Goal: Information Seeking & Learning: Learn about a topic

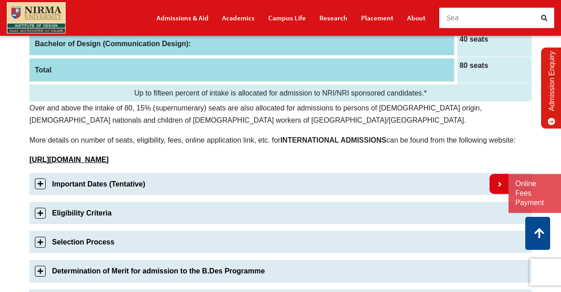
scroll to position [200, 0]
click at [43, 215] on link "Eligibility Criteria" at bounding box center [280, 212] width 502 height 22
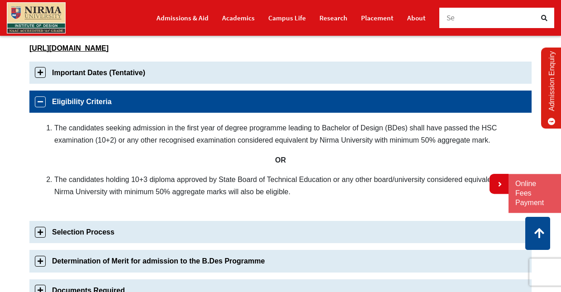
scroll to position [310, 0]
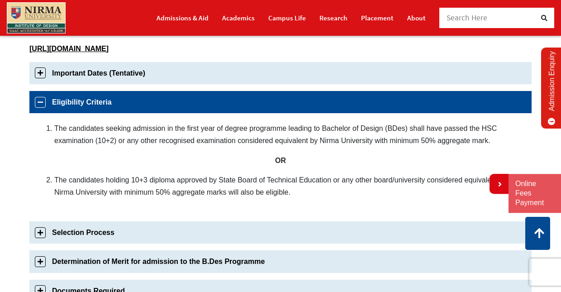
click at [40, 74] on link "Important Dates (Tentative)" at bounding box center [280, 73] width 502 height 22
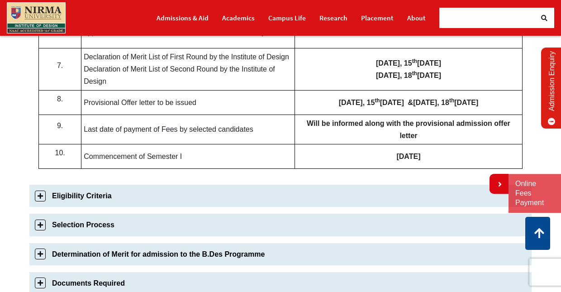
scroll to position [558, 0]
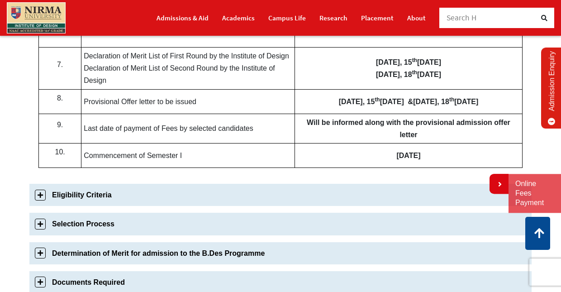
click at [41, 201] on link "Eligibility Criteria" at bounding box center [280, 195] width 502 height 22
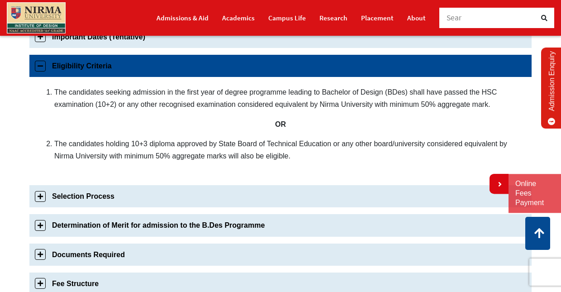
scroll to position [333, 0]
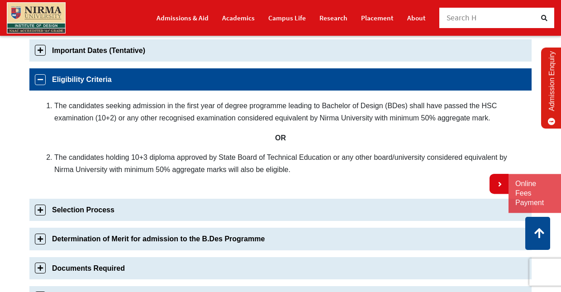
click at [41, 212] on link "Selection Process" at bounding box center [280, 210] width 502 height 22
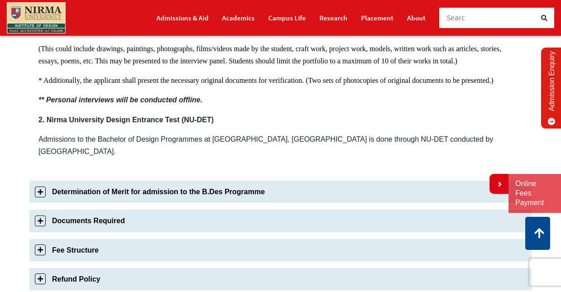
scroll to position [645, 0]
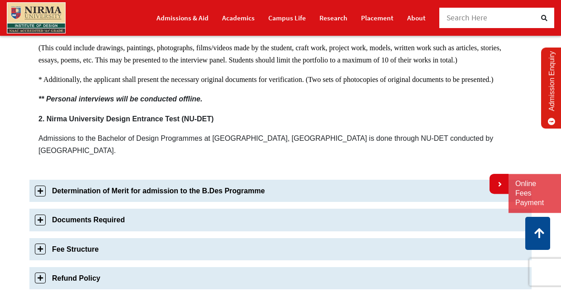
click at [45, 187] on link "Determination of Merit for admission to the B.Des Programme" at bounding box center [280, 191] width 502 height 22
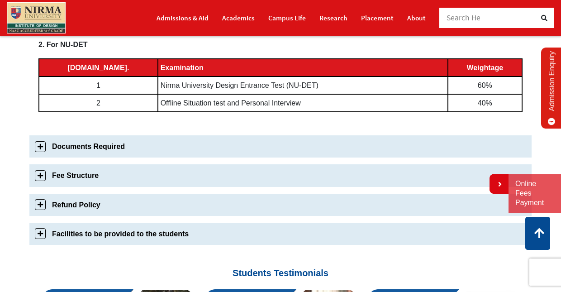
scroll to position [535, 0]
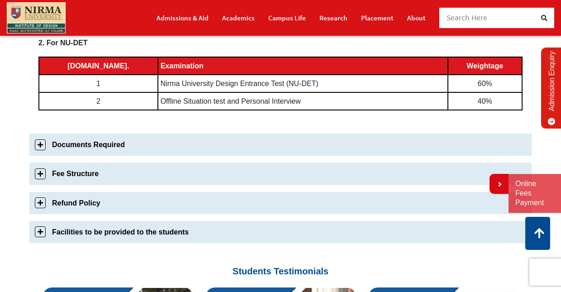
drag, startPoint x: 42, startPoint y: 204, endPoint x: 30, endPoint y: 179, distance: 27.1
click at [30, 179] on div "Important Dates (Tentative) Sr No Details Dates for Candidates 1. Commencement …" at bounding box center [280, 44] width 502 height 412
click at [43, 146] on link "Documents Required" at bounding box center [280, 144] width 502 height 22
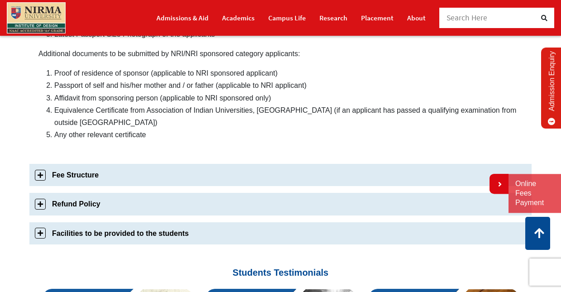
scroll to position [561, 0]
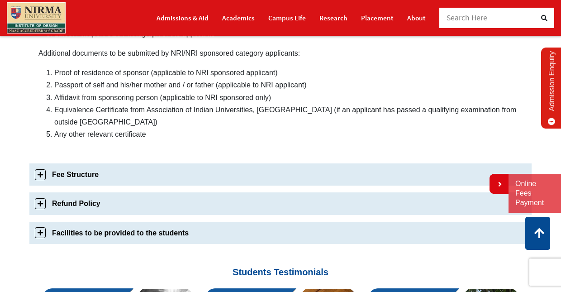
click at [40, 222] on link "Facilities to be provided to the students" at bounding box center [280, 233] width 502 height 22
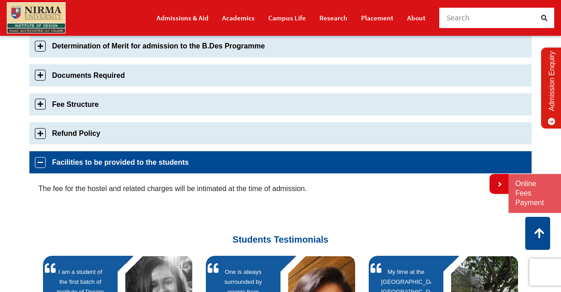
scroll to position [423, 0]
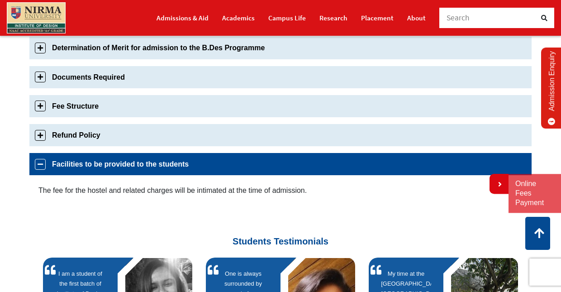
click at [38, 106] on link "Fee Structure" at bounding box center [280, 106] width 502 height 22
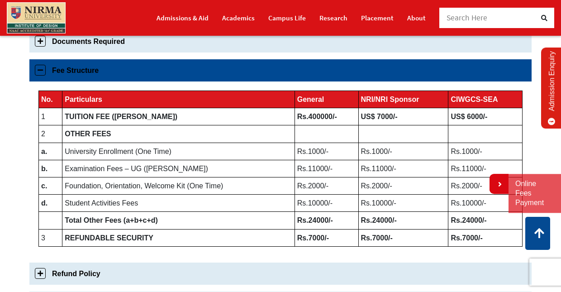
scroll to position [462, 0]
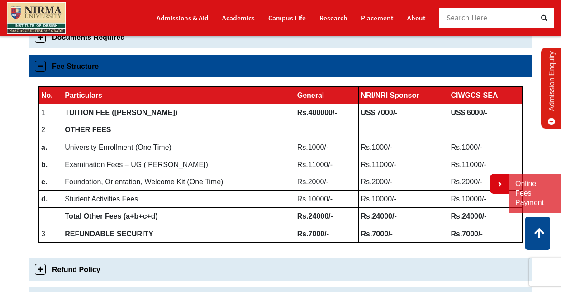
click at [49, 63] on link "Fee Structure" at bounding box center [280, 66] width 502 height 22
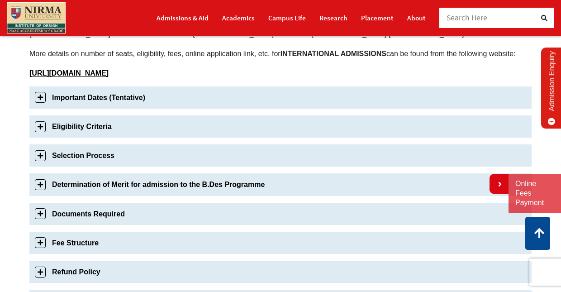
scroll to position [282, 0]
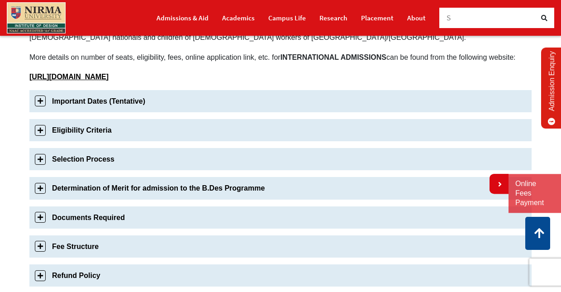
click at [35, 20] on img at bounding box center [36, 17] width 59 height 31
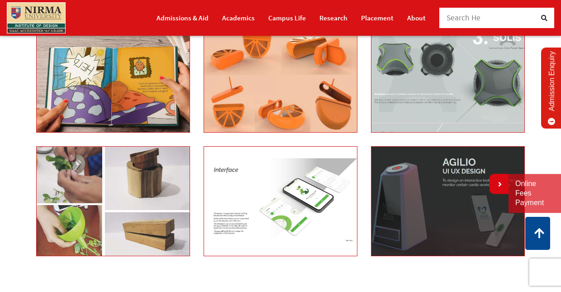
scroll to position [1375, 0]
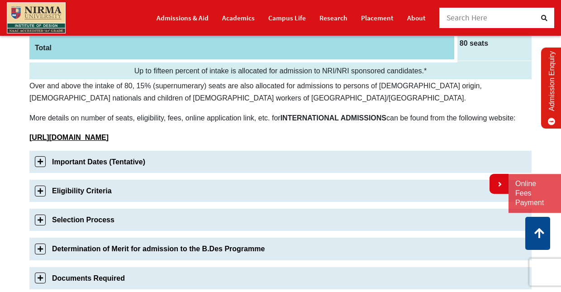
scroll to position [222, 0]
click at [210, 193] on link "Eligibility Criteria" at bounding box center [280, 190] width 502 height 22
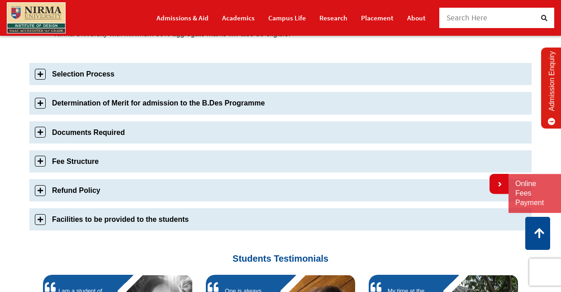
scroll to position [472, 0]
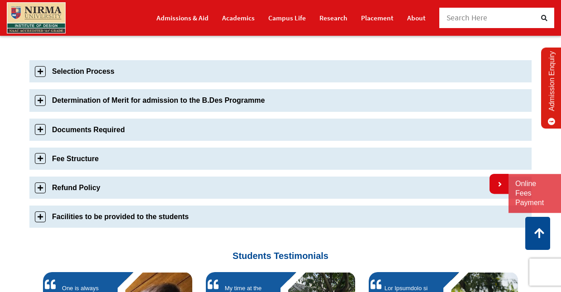
click at [188, 191] on link "Refund Policy" at bounding box center [280, 187] width 502 height 22
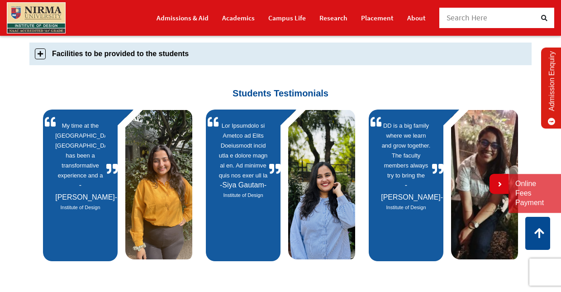
scroll to position [571, 0]
click at [498, 189] on link at bounding box center [499, 184] width 19 height 20
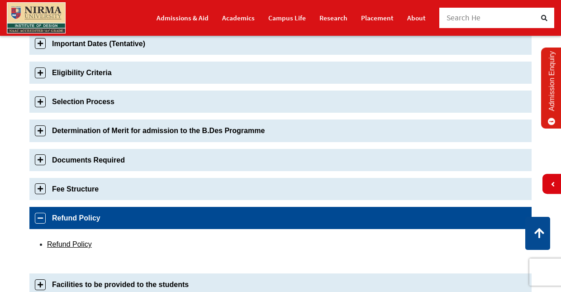
scroll to position [331, 0]
